Goal: Use online tool/utility: Utilize a website feature to perform a specific function

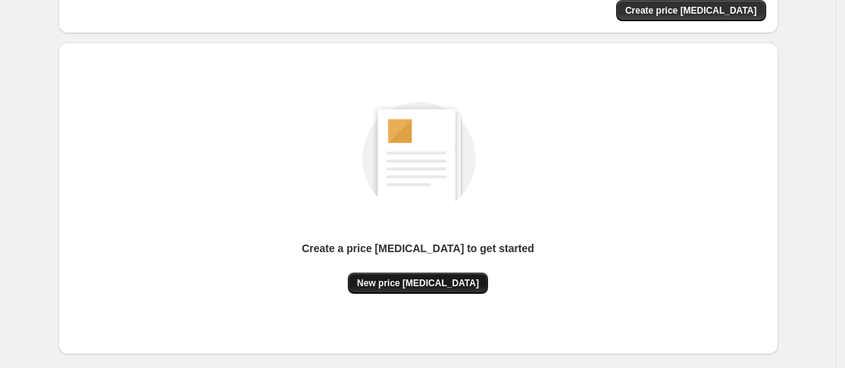
scroll to position [199, 0]
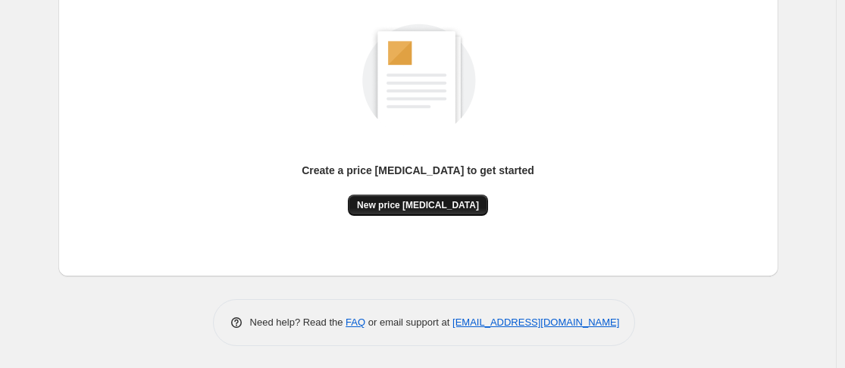
click at [411, 198] on button "New price [MEDICAL_DATA]" at bounding box center [418, 205] width 140 height 21
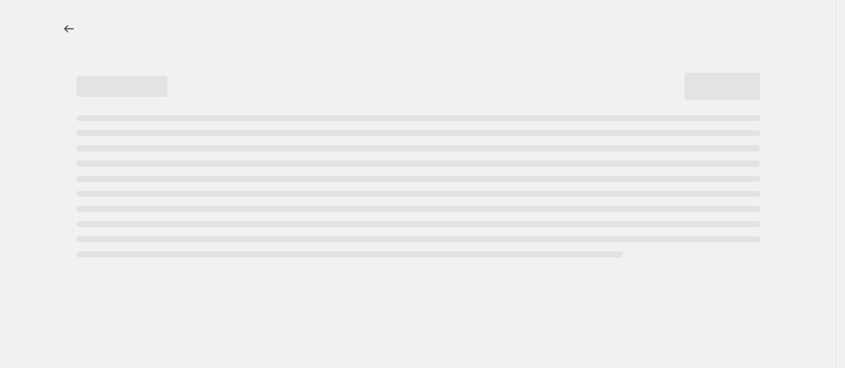
select select "percentage"
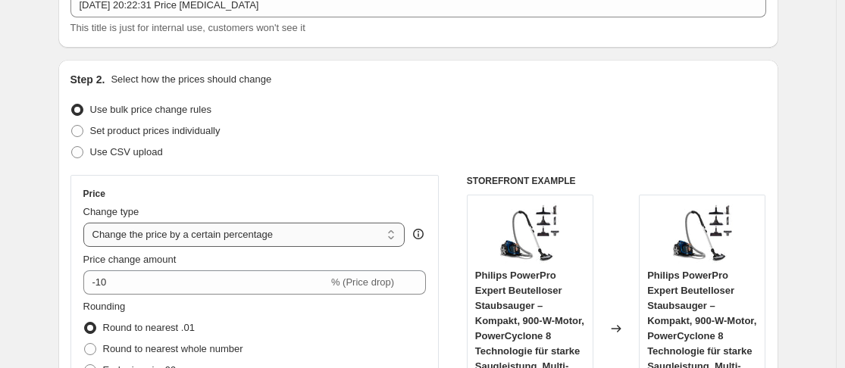
scroll to position [151, 0]
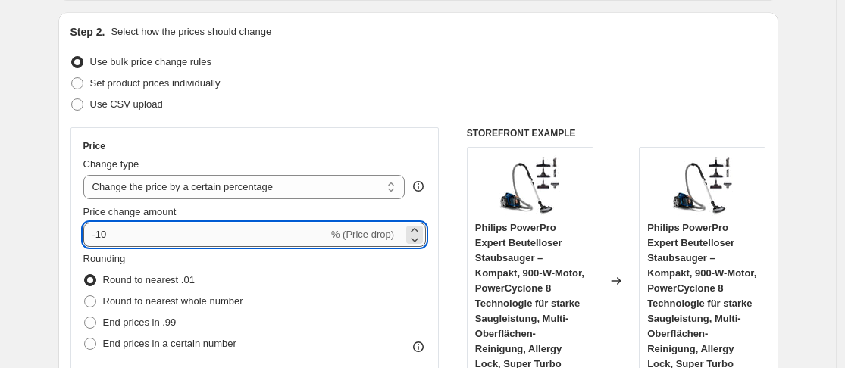
click at [161, 237] on input "-10" at bounding box center [205, 235] width 245 height 24
type input "-1"
type input "-35"
click at [158, 321] on span "End prices in .99" at bounding box center [139, 322] width 73 height 11
click at [85, 317] on input "End prices in .99" at bounding box center [84, 317] width 1 height 1
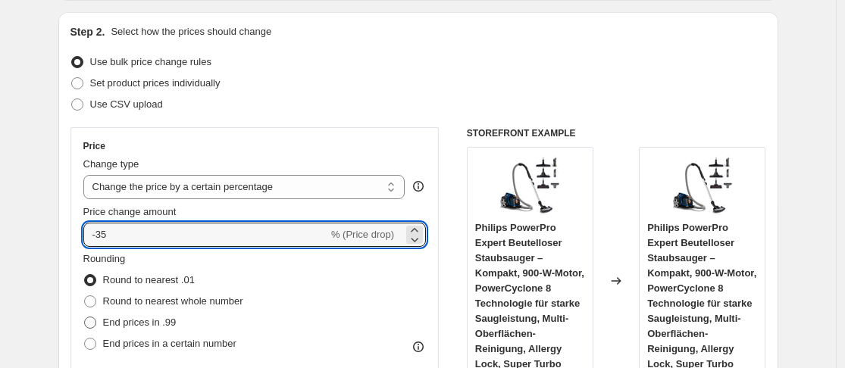
radio input "true"
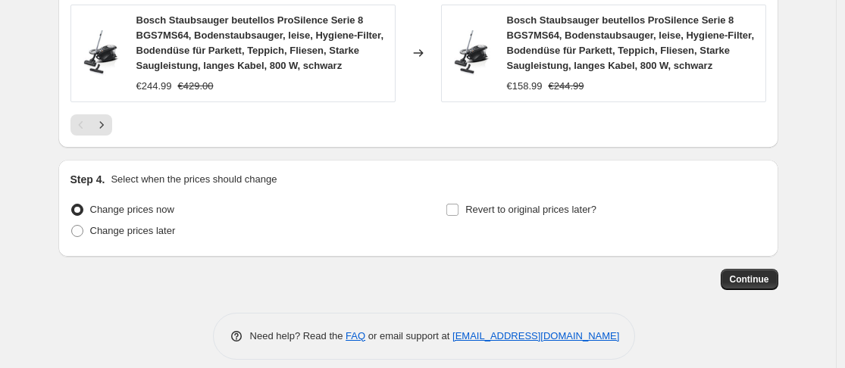
scroll to position [1287, 0]
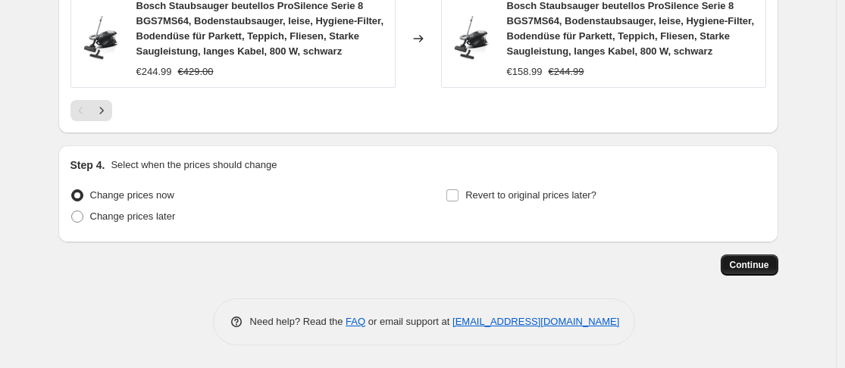
click at [745, 258] on button "Continue" at bounding box center [749, 264] width 58 height 21
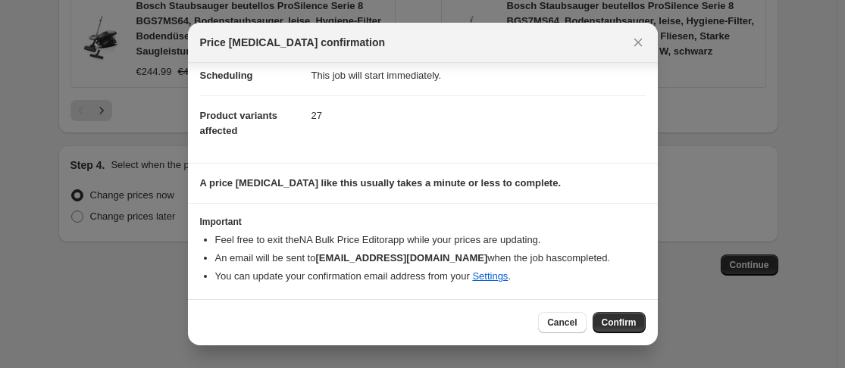
scroll to position [130, 0]
click at [621, 329] on button "Confirm" at bounding box center [618, 322] width 53 height 21
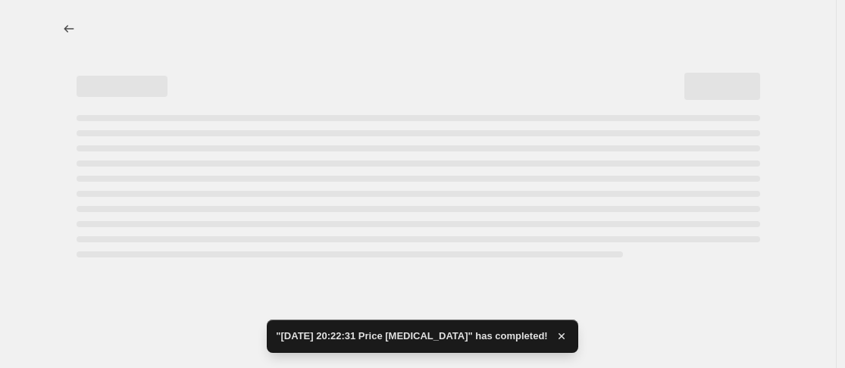
select select "percentage"
